Goal: Task Accomplishment & Management: Use online tool/utility

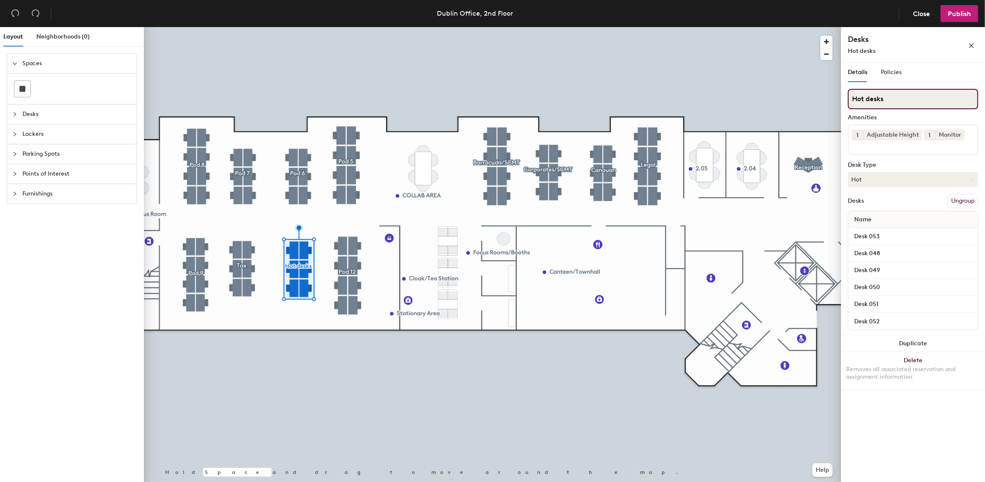
click at [890, 97] on input "Hot desks" at bounding box center [913, 99] width 130 height 20
click at [868, 181] on button "Hot" at bounding box center [913, 179] width 130 height 15
click at [865, 230] on div "Hoteled" at bounding box center [891, 231] width 85 height 13
click at [864, 100] on input "Hot desks" at bounding box center [913, 99] width 130 height 20
type input "Hotel desks"
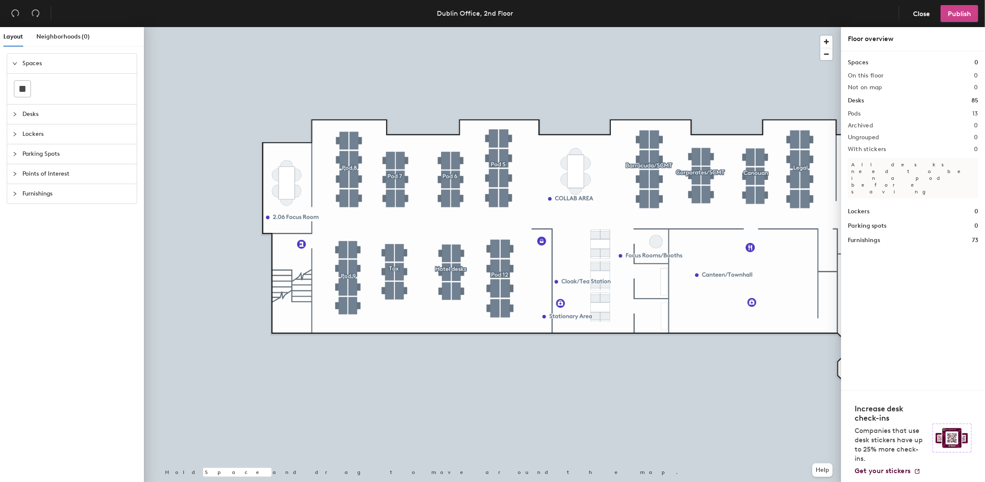
click at [953, 13] on span "Publish" at bounding box center [959, 14] width 23 height 8
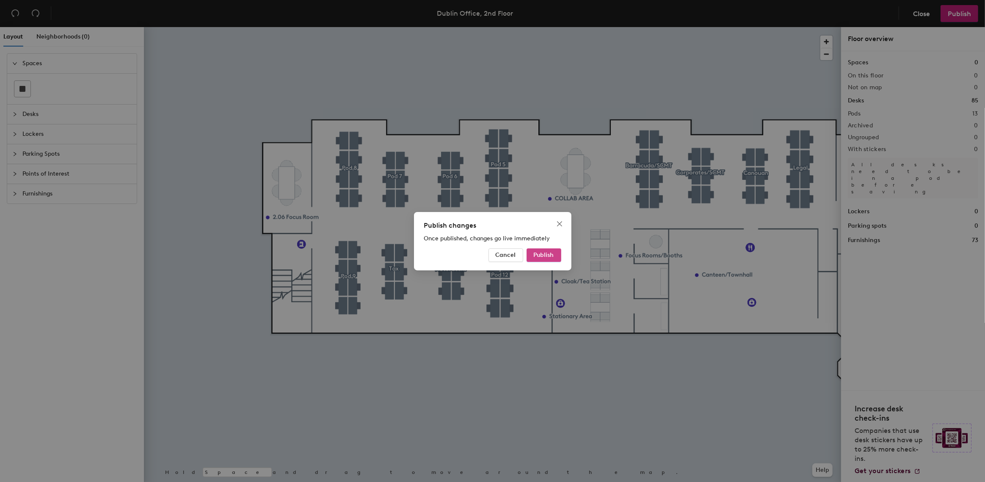
click at [553, 254] on span "Publish" at bounding box center [544, 255] width 20 height 7
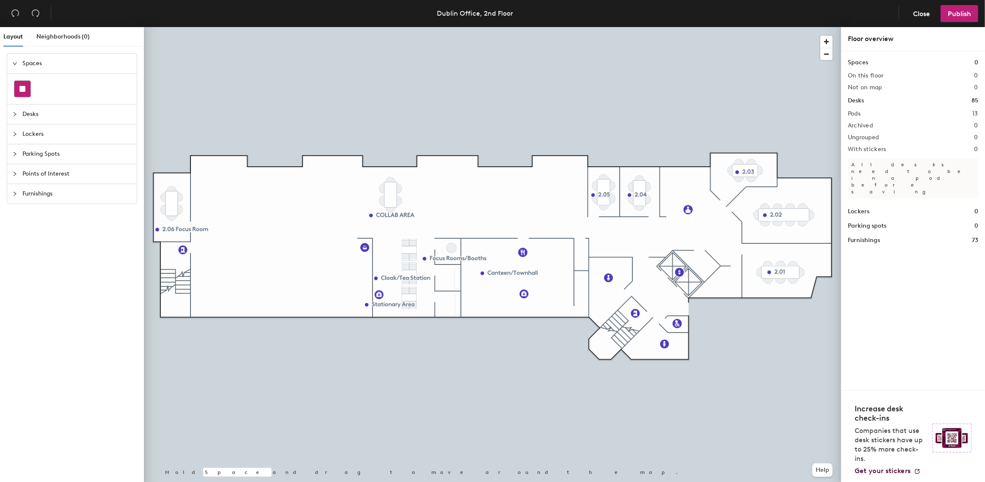
click at [23, 91] on rect at bounding box center [22, 89] width 6 height 6
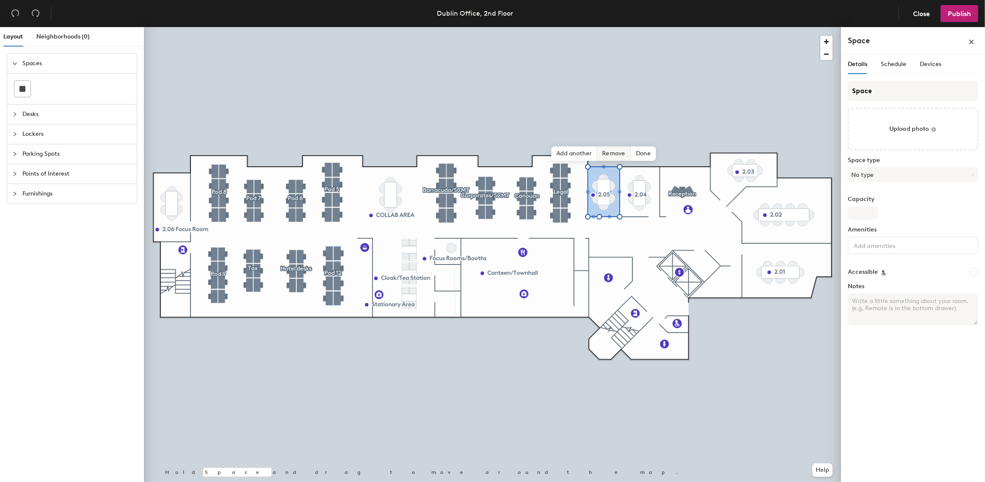
click at [621, 152] on span "Remove" at bounding box center [614, 154] width 34 height 14
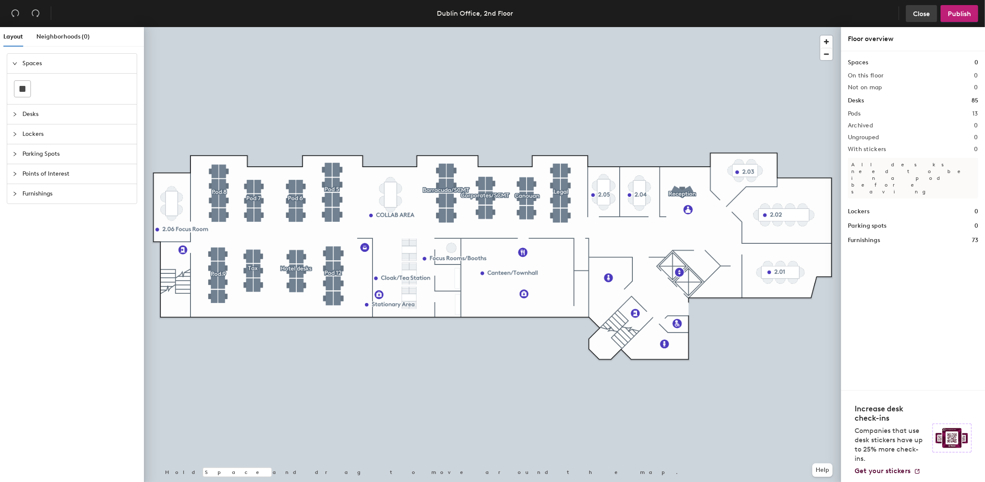
click at [922, 14] on span "Close" at bounding box center [921, 14] width 17 height 8
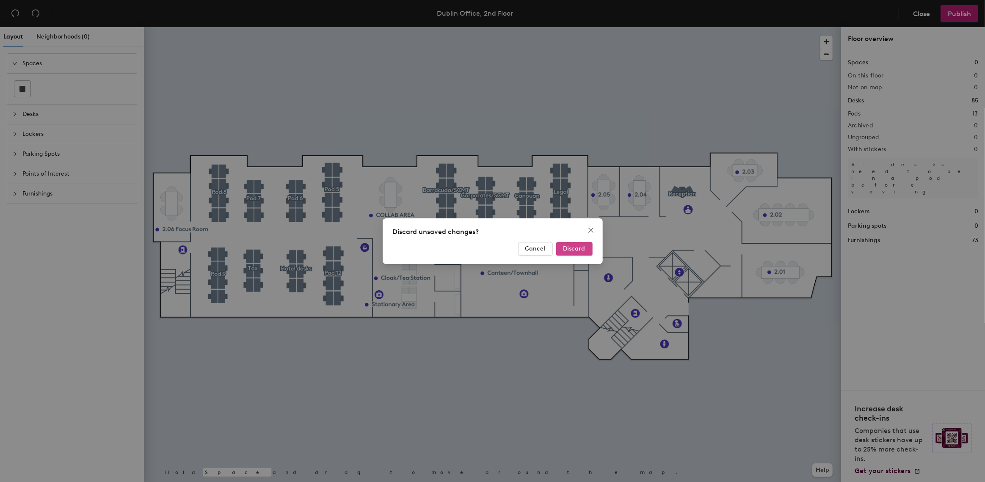
click at [568, 248] on span "Discard" at bounding box center [575, 248] width 22 height 7
